Goal: Task Accomplishment & Management: Use online tool/utility

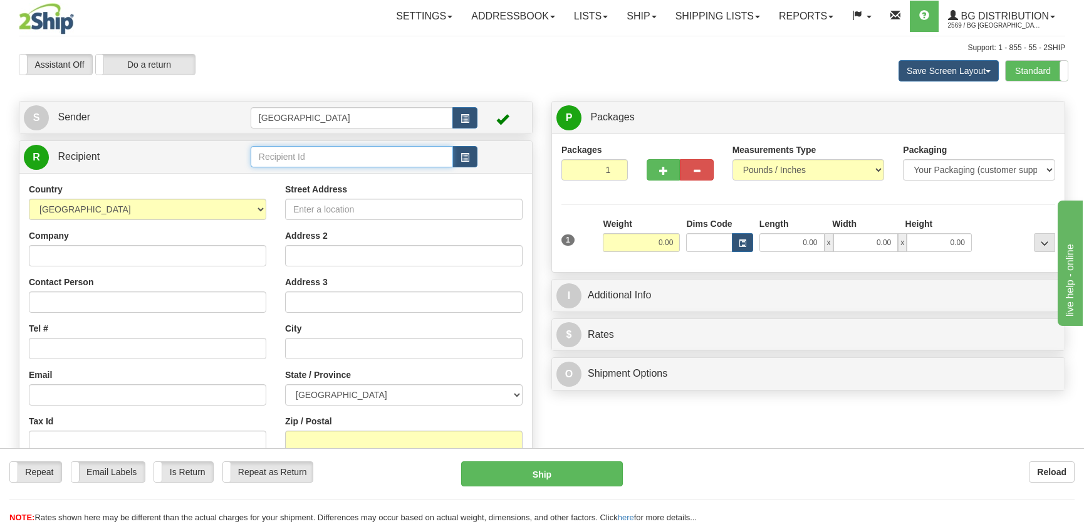
click at [286, 157] on input "text" at bounding box center [352, 156] width 202 height 21
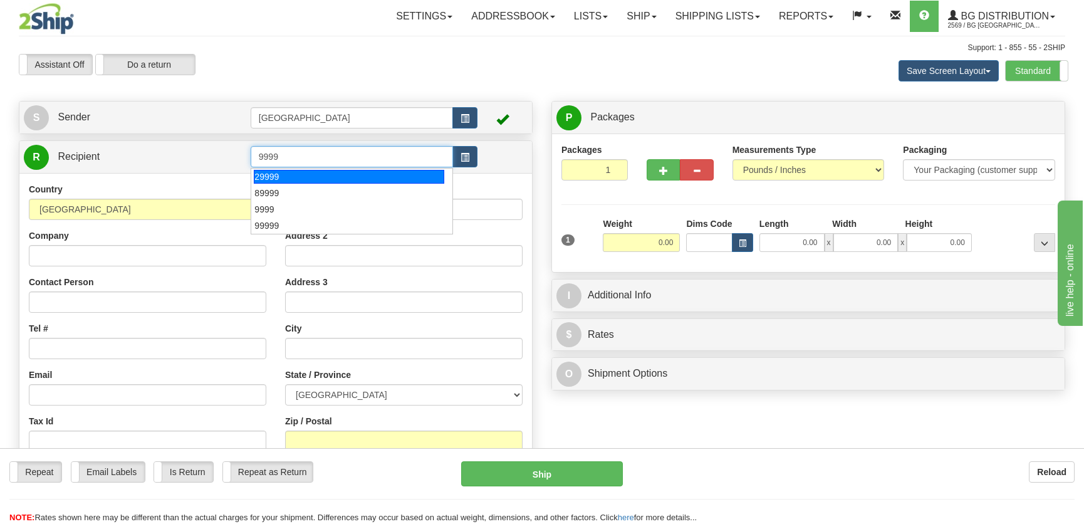
click at [287, 174] on div "29999" at bounding box center [349, 177] width 190 height 14
type input "29999"
type input "0.00"
click at [287, 174] on div "Country [GEOGRAPHIC_DATA] [GEOGRAPHIC_DATA] [GEOGRAPHIC_DATA] [GEOGRAPHIC_DATA]…" at bounding box center [275, 351] width 512 height 356
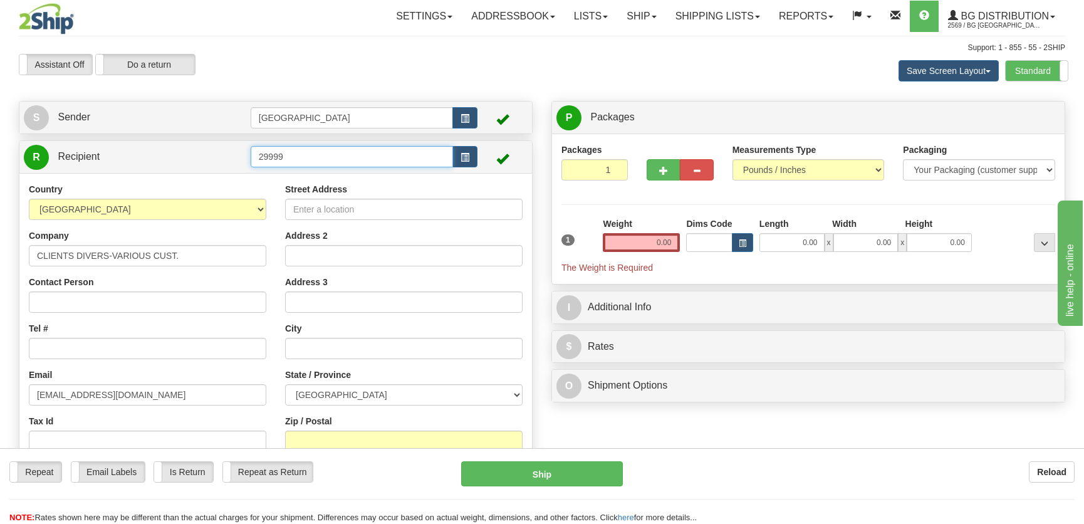
drag, startPoint x: 301, startPoint y: 155, endPoint x: 227, endPoint y: 154, distance: 73.3
click at [227, 154] on tr "R Recipient 29999" at bounding box center [276, 157] width 504 height 26
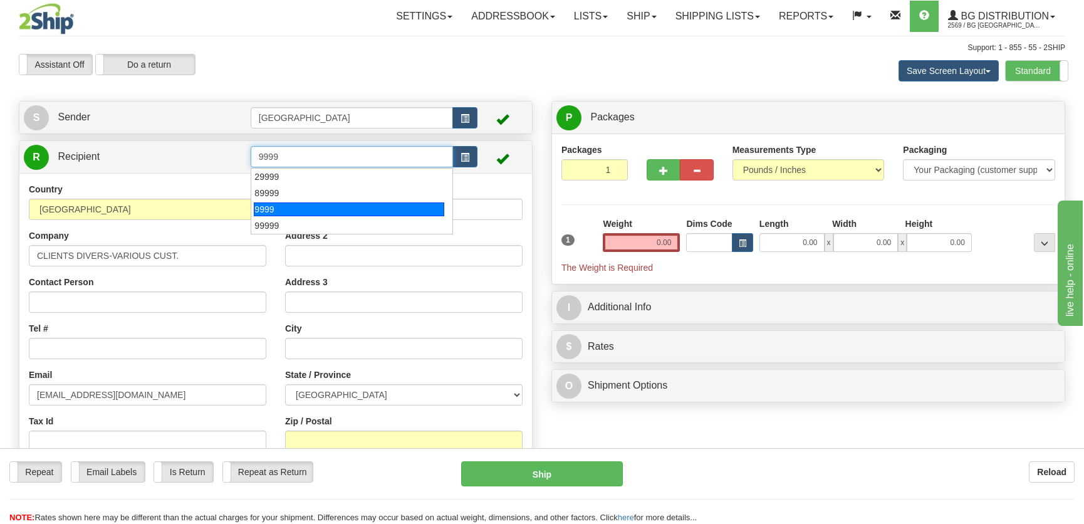
click at [272, 203] on div "9999" at bounding box center [349, 209] width 190 height 14
type input "9999"
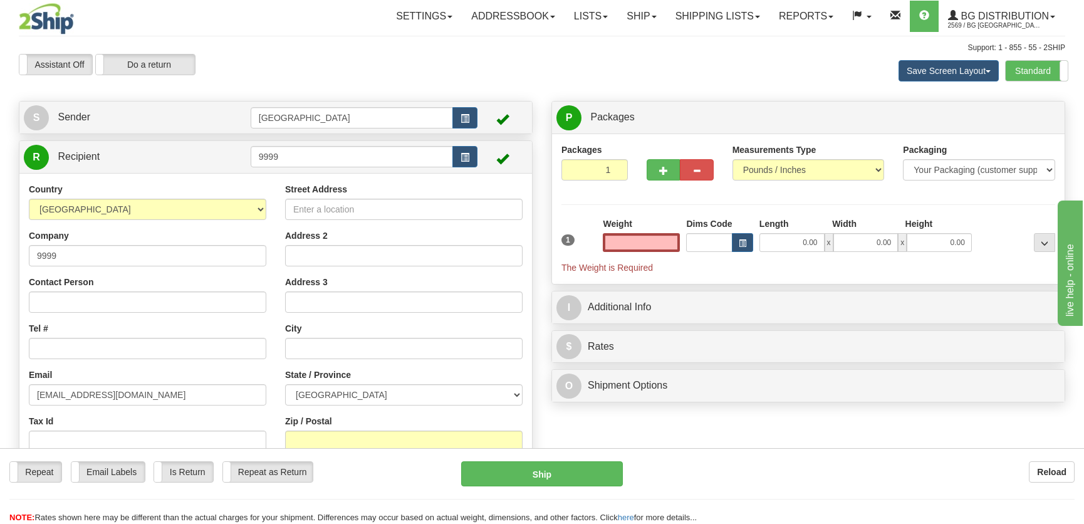
type input "0.00"
click at [87, 309] on input "Contact Person" at bounding box center [147, 301] width 237 height 21
click at [75, 338] on div "Tel #" at bounding box center [147, 340] width 237 height 37
drag, startPoint x: 78, startPoint y: 346, endPoint x: 86, endPoint y: 341, distance: 8.7
click at [78, 346] on input "Tel #" at bounding box center [147, 348] width 237 height 21
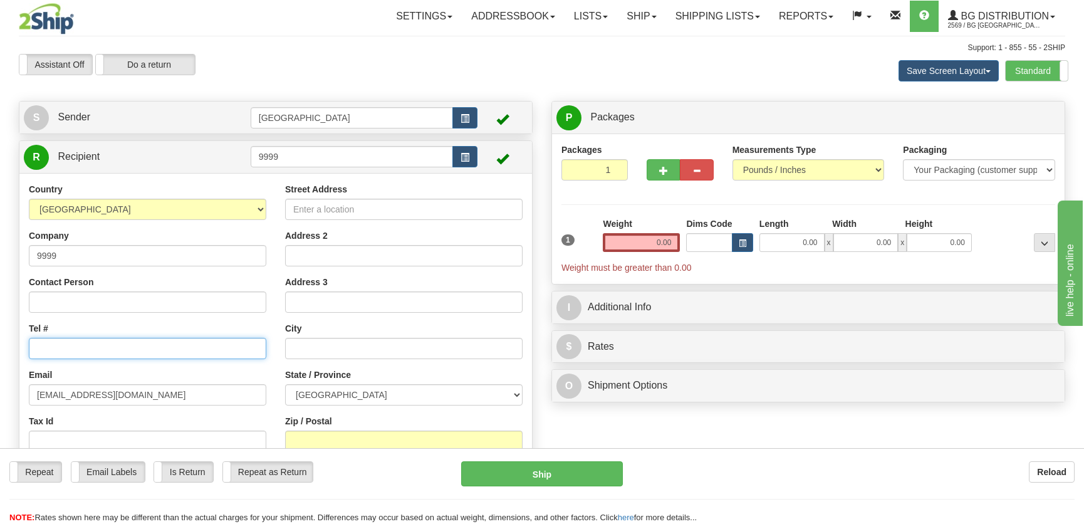
paste input "[PHONE_NUMBER]"
type input "[PHONE_NUMBER]"
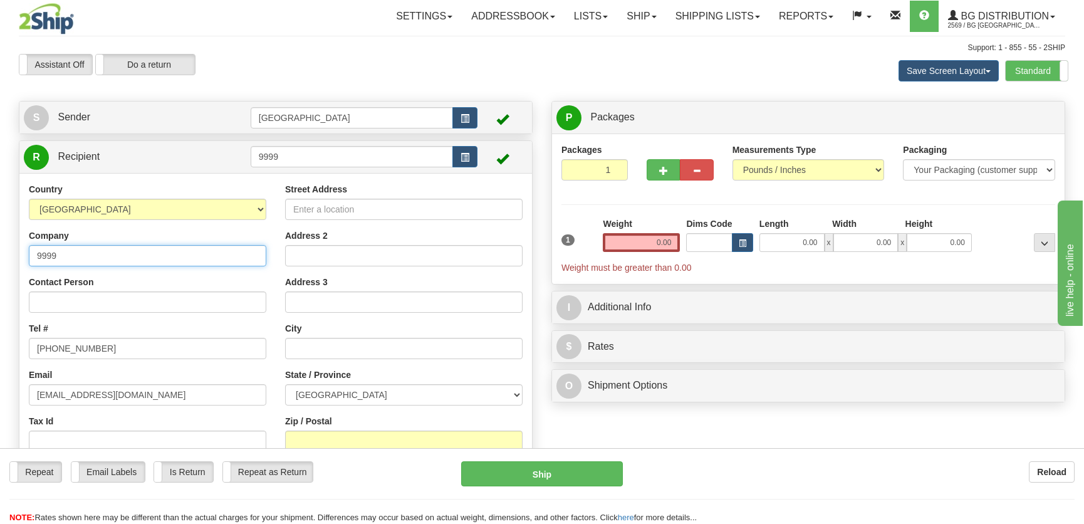
drag, startPoint x: 106, startPoint y: 256, endPoint x: 18, endPoint y: 256, distance: 88.3
click at [19, 256] on div "R Recipient 9999" at bounding box center [276, 328] width 514 height 377
type input "Serrurier Fabris"
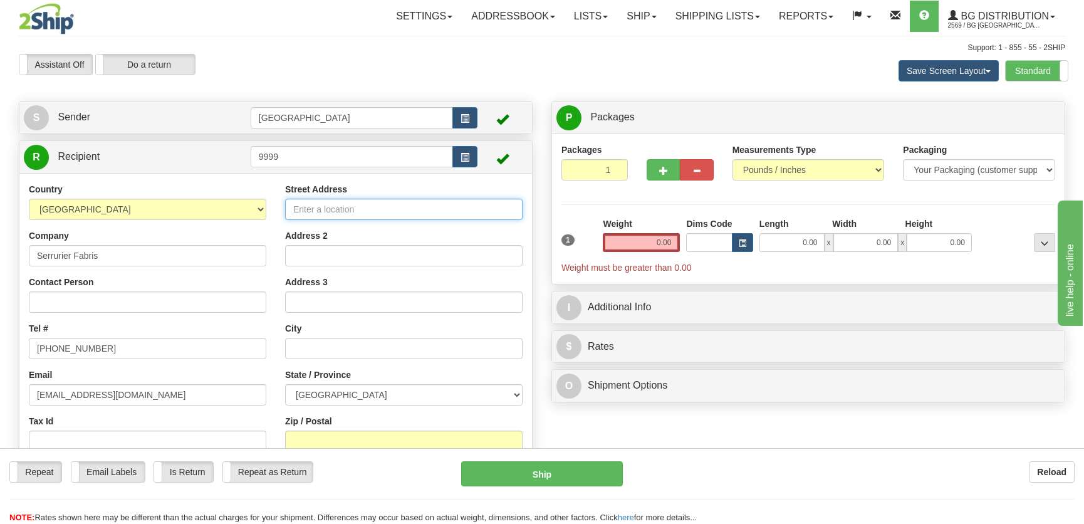
click at [384, 208] on input "Street Address" at bounding box center [403, 209] width 237 height 21
type input "45 [PERSON_NAME]"
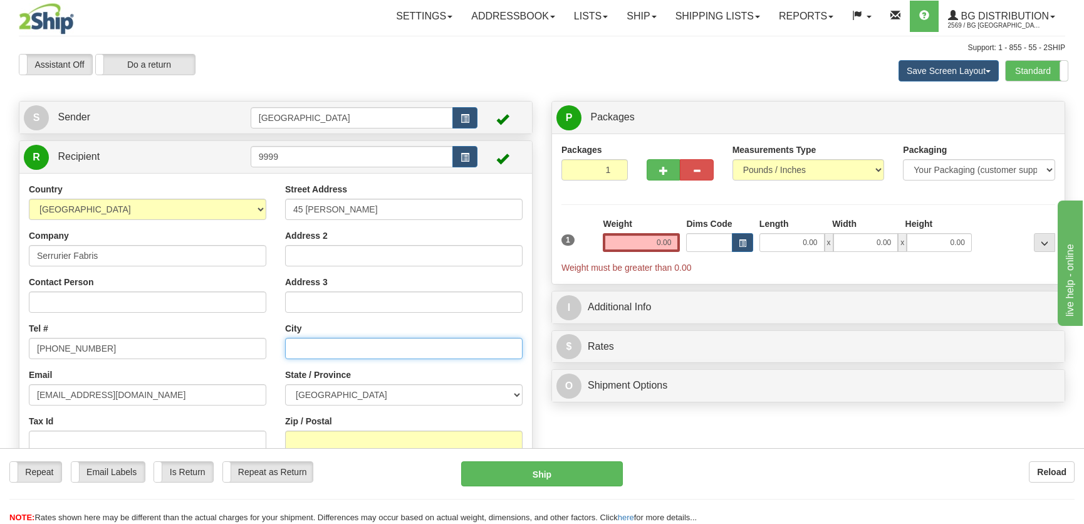
click at [343, 348] on input "text" at bounding box center [403, 348] width 237 height 21
type input "McMasterville"
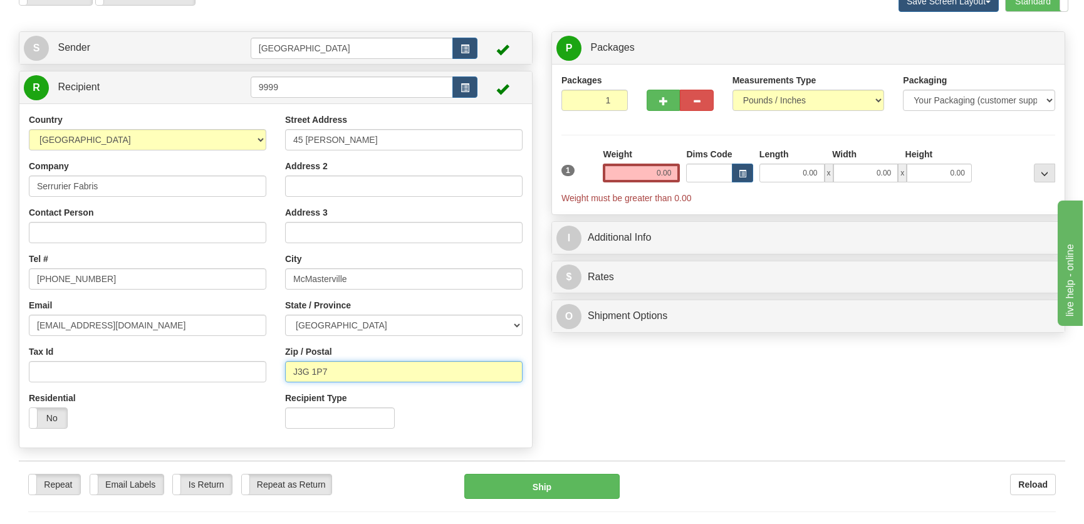
scroll to position [227, 0]
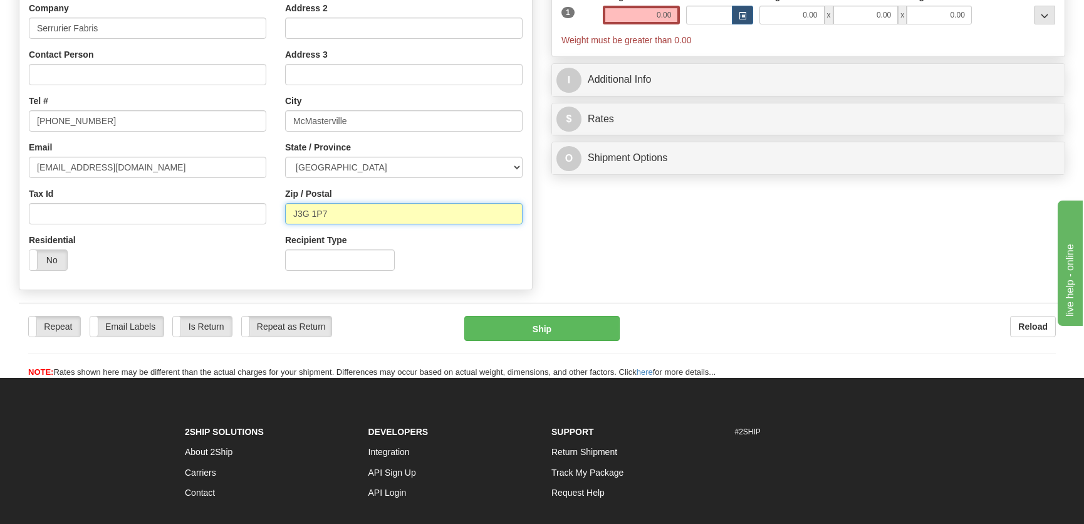
type input "J3G 1P7"
click at [782, 18] on input "0.00" at bounding box center [791, 15] width 65 height 19
type input "12.00"
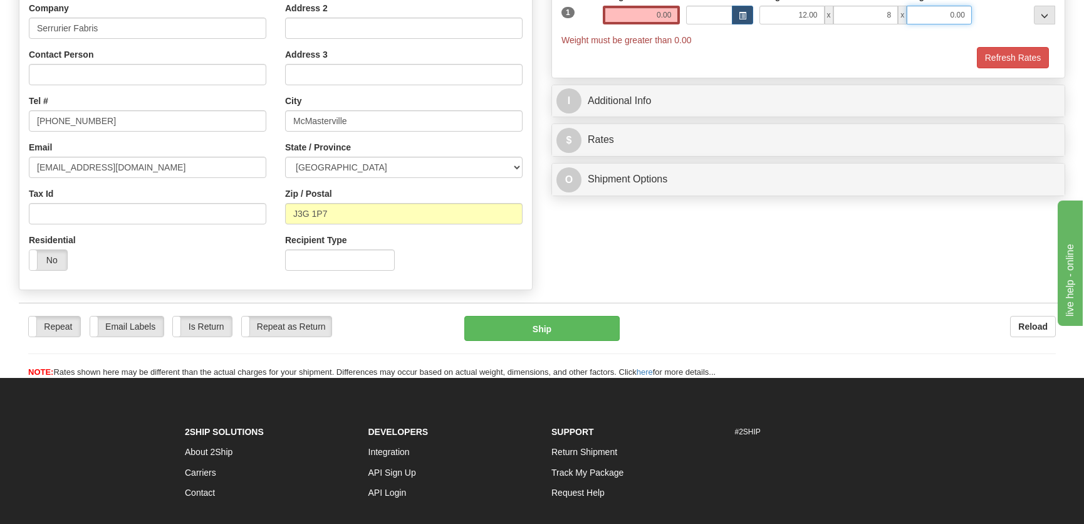
type input "8.00"
type input "7.00"
click at [661, 28] on div "Weight 0.00" at bounding box center [640, 12] width 83 height 44
click at [666, 13] on input "0.00" at bounding box center [641, 15] width 77 height 19
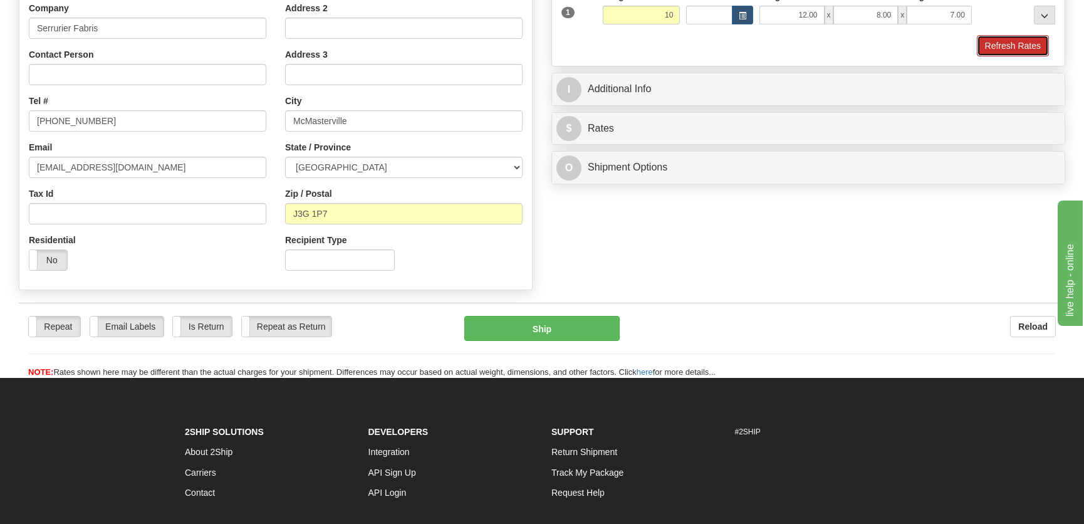
click at [983, 41] on button "Refresh Rates" at bounding box center [1012, 45] width 72 height 21
type input "10.00"
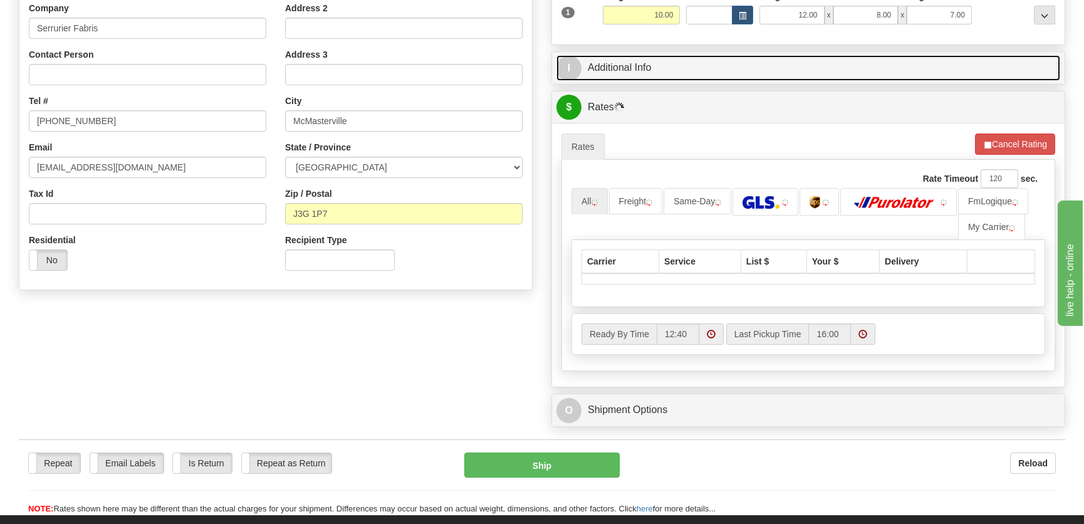
click at [916, 63] on link "I Additional Info" at bounding box center [808, 68] width 504 height 26
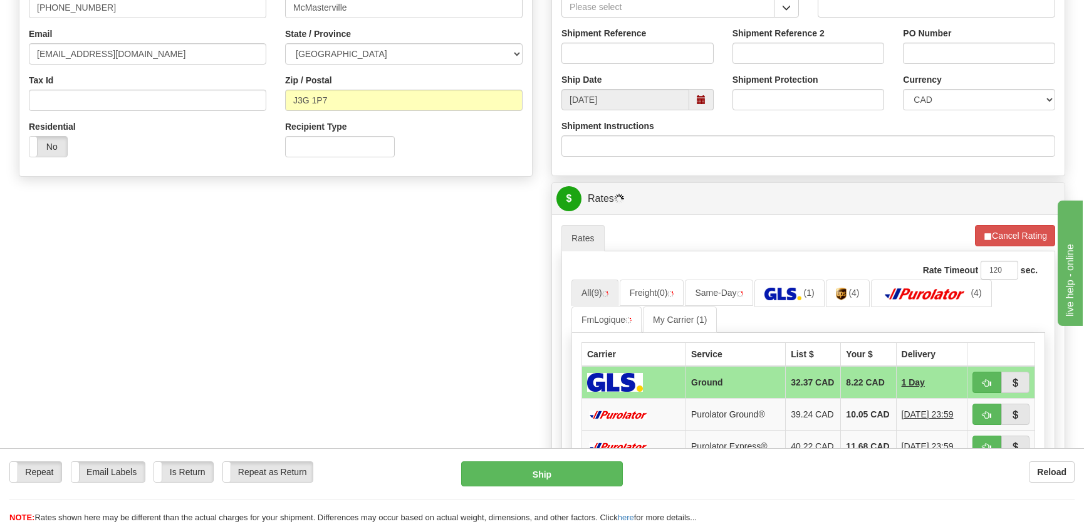
scroll to position [341, 0]
click at [789, 8] on span "button" at bounding box center [786, 7] width 9 height 8
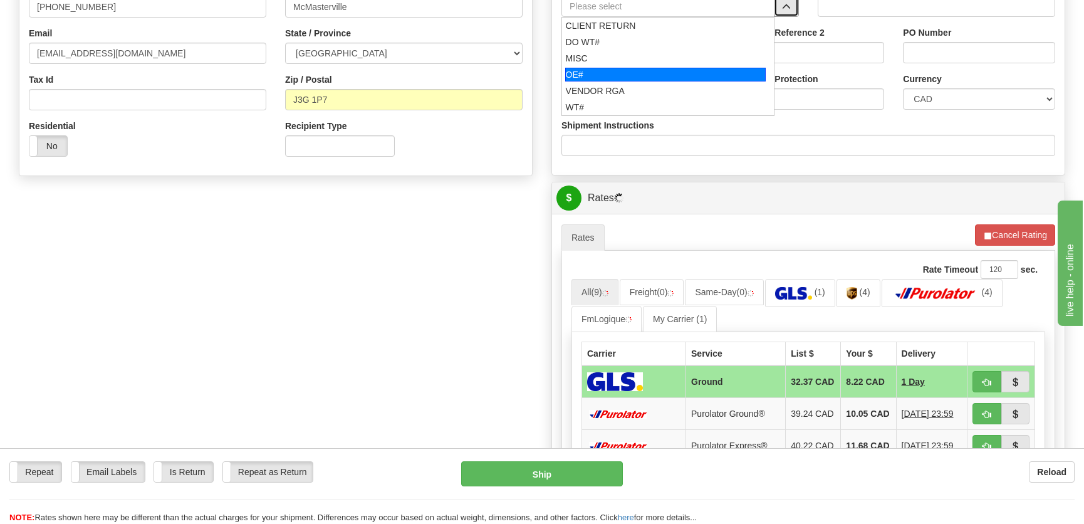
click at [664, 74] on div "OE#" at bounding box center [665, 75] width 201 height 14
type input "OE#"
type input "ORDERS"
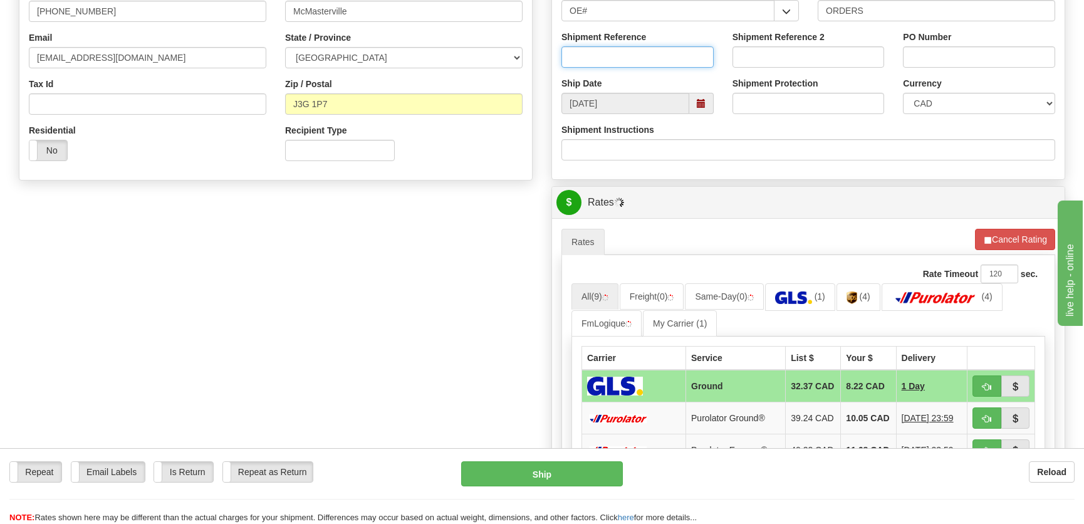
click at [656, 60] on input "Shipment Reference" at bounding box center [637, 56] width 152 height 21
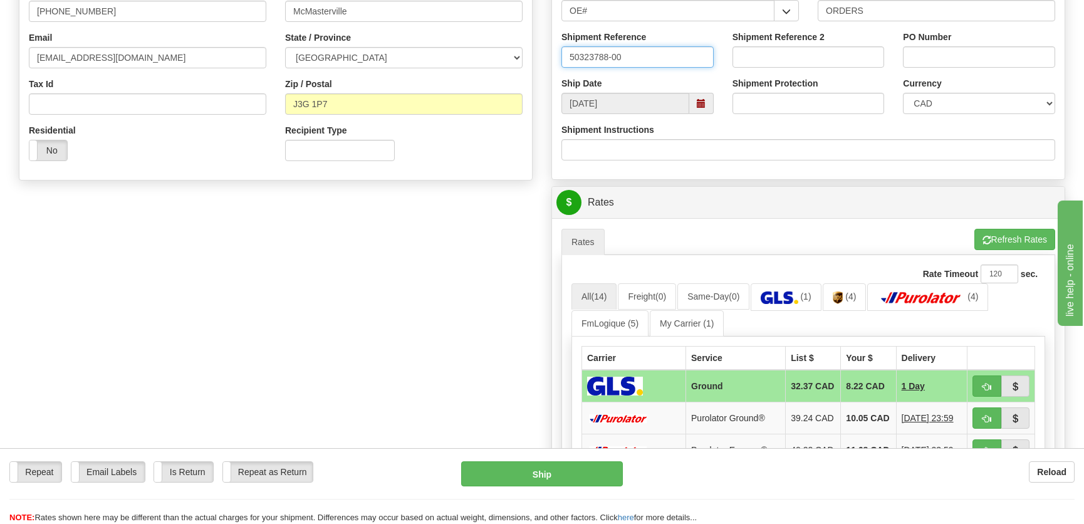
type input "50323788-00"
click at [965, 50] on input "PO Number" at bounding box center [979, 56] width 152 height 21
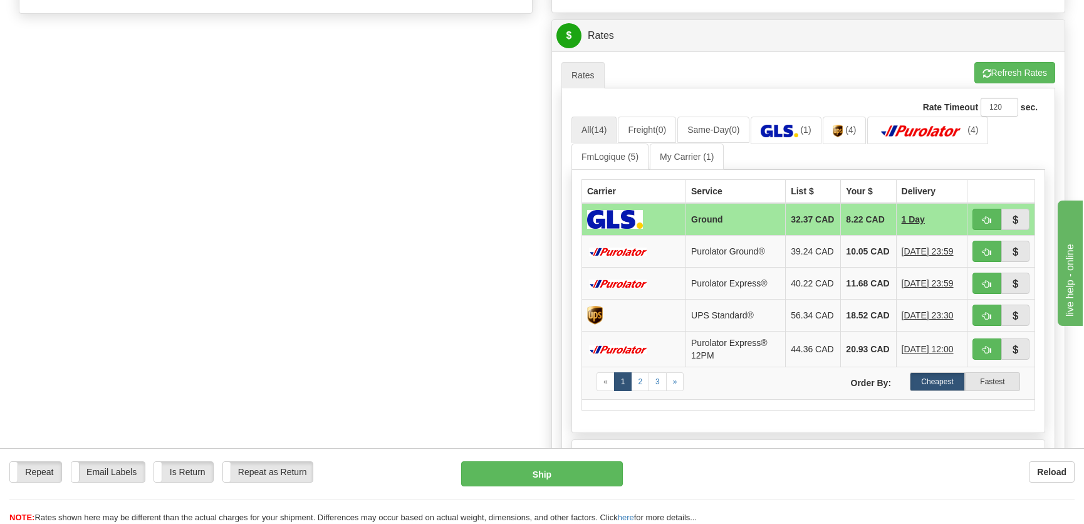
scroll to position [507, 0]
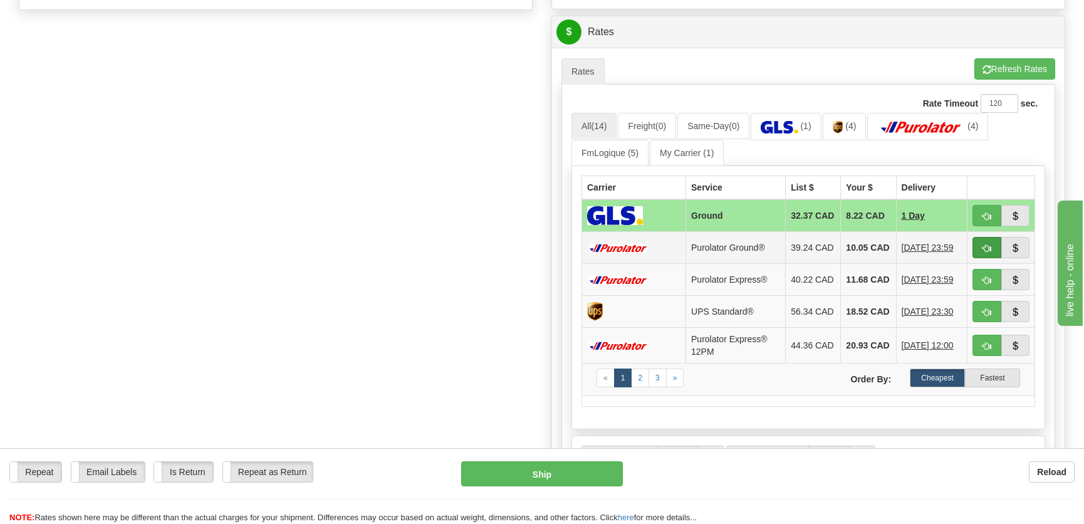
type input "."
click at [992, 251] on button "button" at bounding box center [986, 247] width 29 height 21
type input "260"
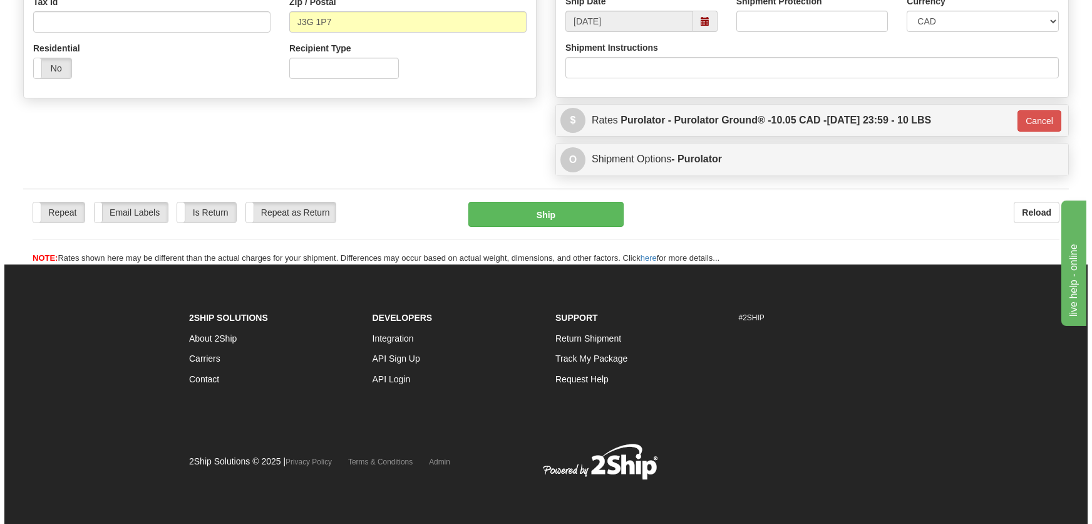
scroll to position [419, 0]
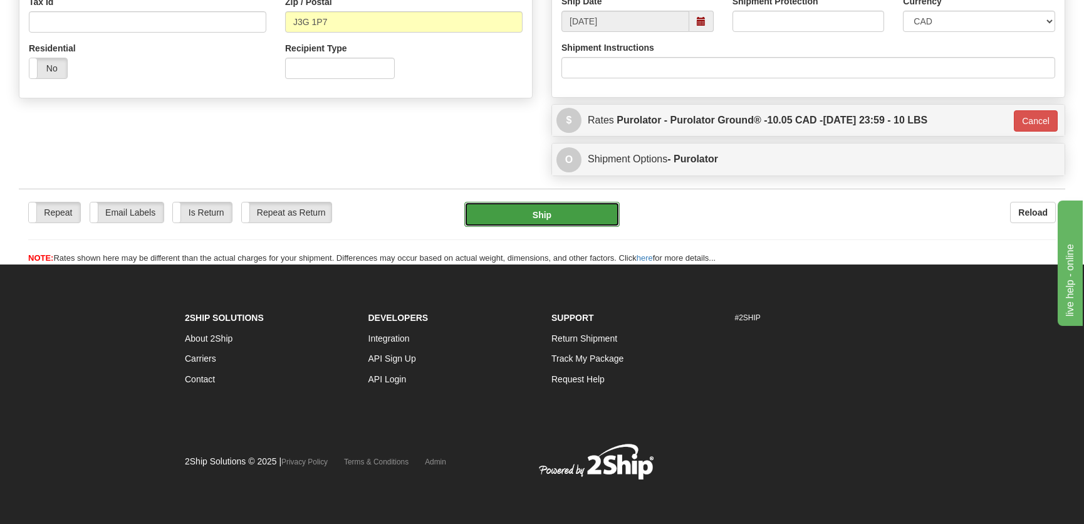
click at [594, 215] on button "Ship" at bounding box center [541, 214] width 155 height 25
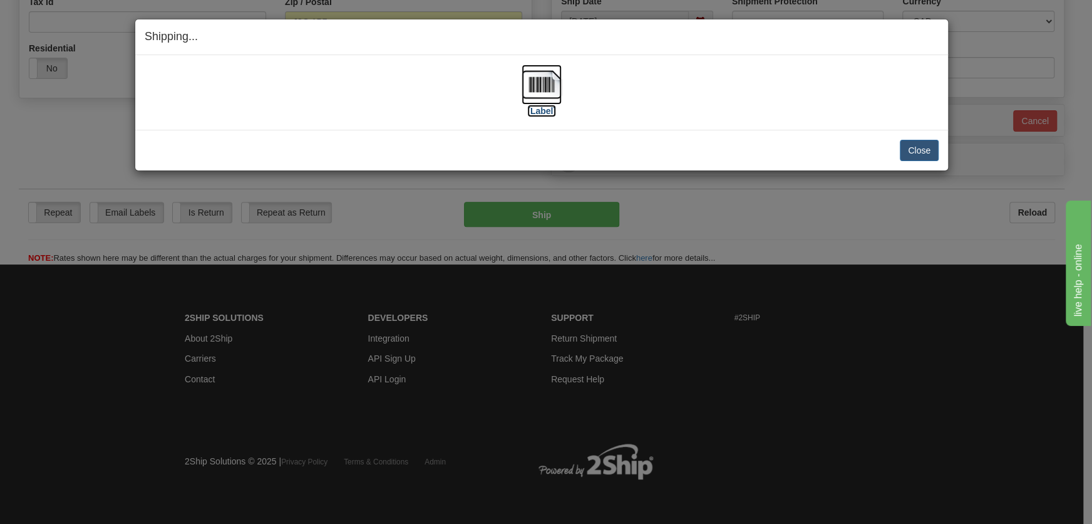
click at [557, 81] on img at bounding box center [542, 85] width 40 height 40
click at [924, 149] on button "Close" at bounding box center [919, 150] width 39 height 21
